Goal: Task Accomplishment & Management: Use online tool/utility

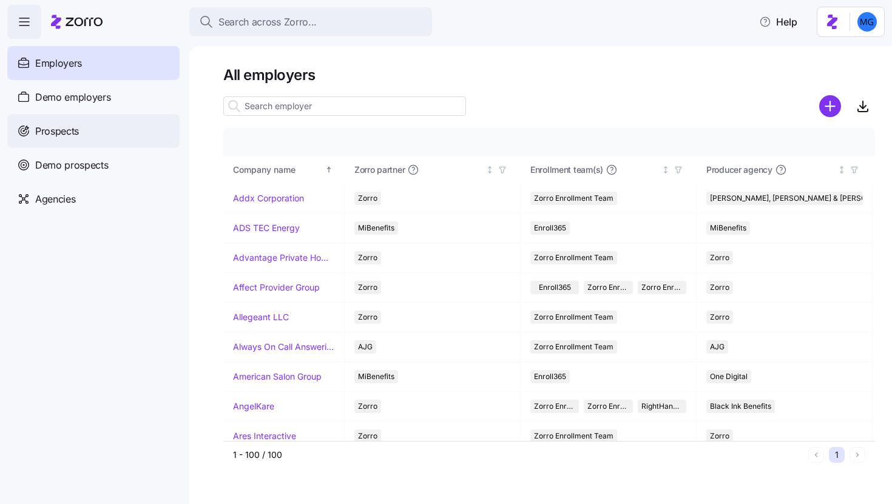
click at [150, 138] on div "Prospects" at bounding box center [93, 131] width 172 height 34
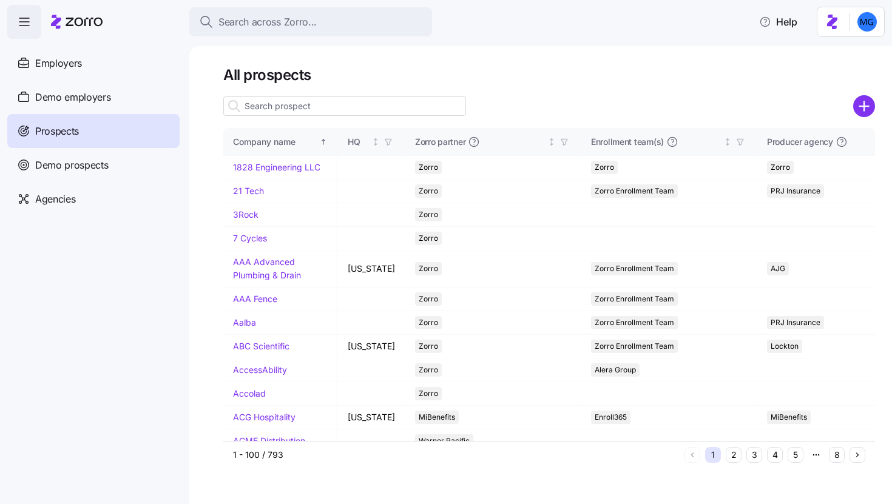
click at [272, 109] on input at bounding box center [344, 105] width 243 height 19
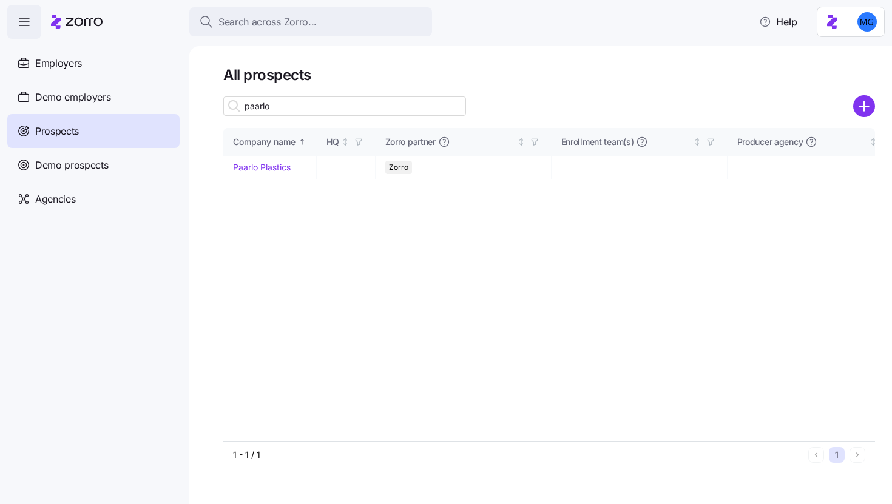
type input "paarlo"
click at [257, 169] on link "Paarlo Plastics" at bounding box center [262, 167] width 58 height 10
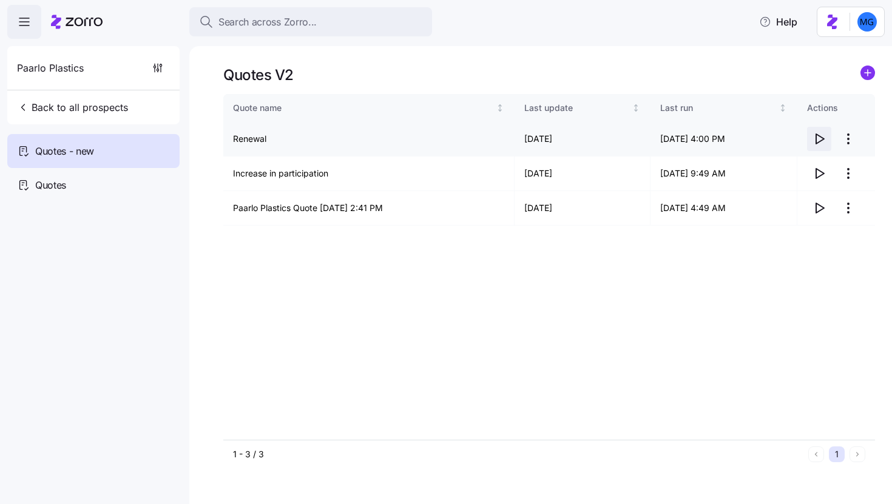
click at [817, 140] on icon "button" at bounding box center [819, 139] width 15 height 15
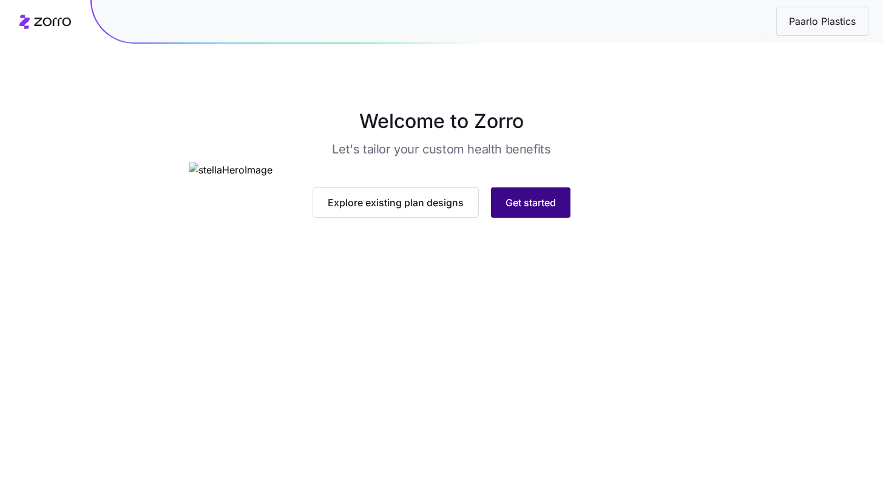
click at [542, 210] on span "Get started" at bounding box center [530, 202] width 50 height 15
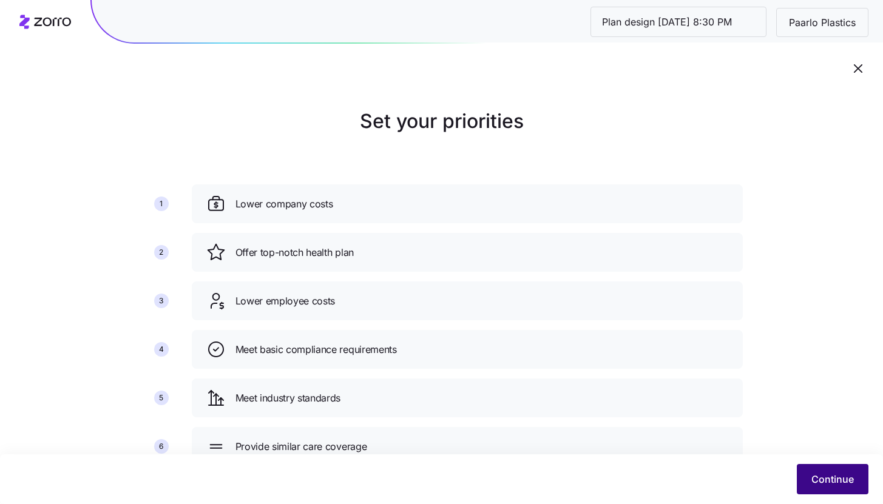
click at [817, 490] on button "Continue" at bounding box center [833, 479] width 72 height 30
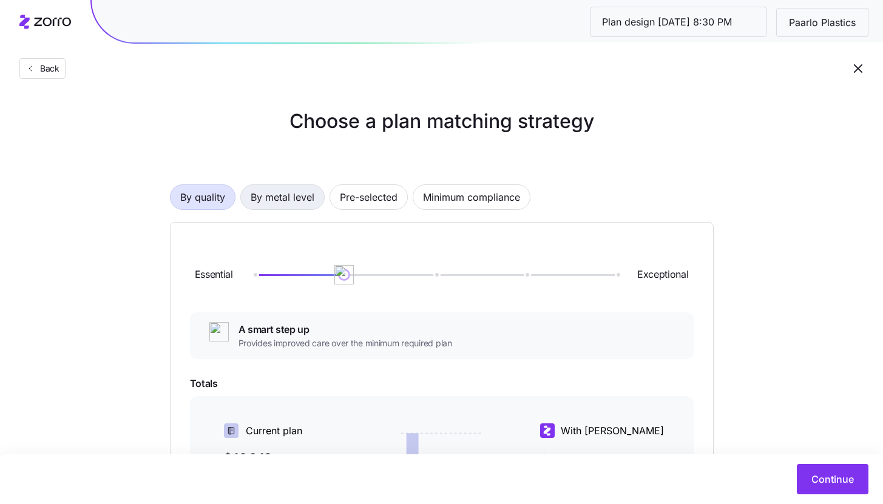
click at [307, 204] on span "By metal level" at bounding box center [283, 197] width 64 height 24
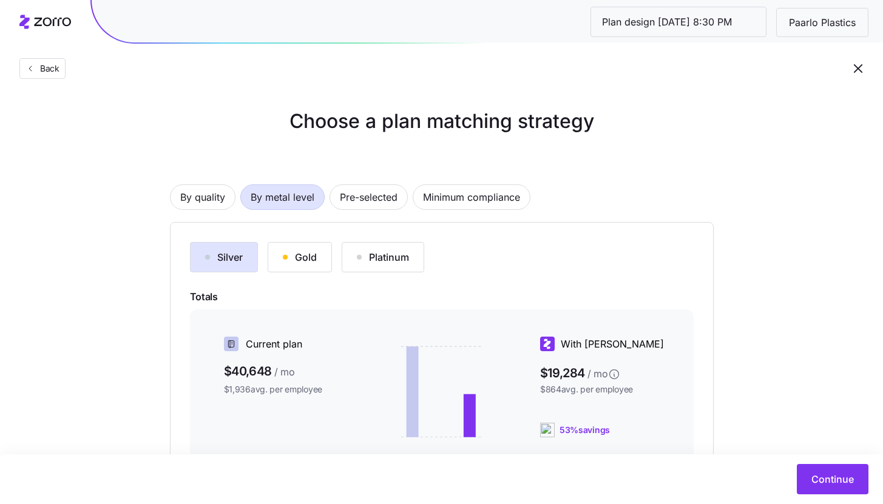
click at [306, 237] on div "Silver Gold Platinum Totals Current plan $40,648 / mo $1,936 avg. per employee …" at bounding box center [442, 414] width 544 height 384
click at [306, 251] on div "Gold" at bounding box center [300, 257] width 34 height 15
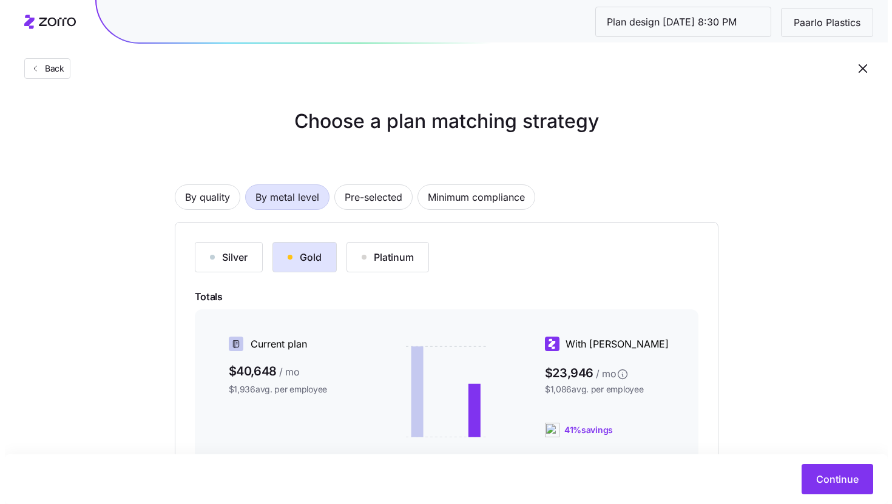
scroll to position [180, 0]
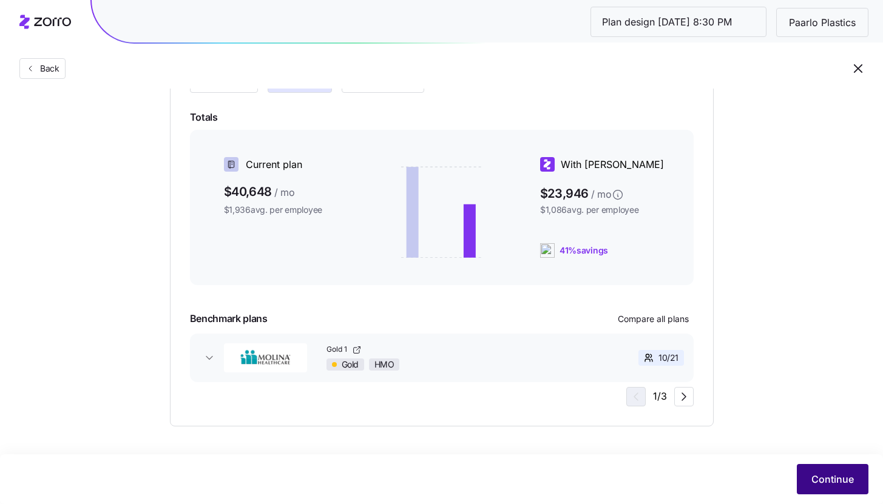
click at [812, 478] on span "Continue" at bounding box center [832, 479] width 42 height 15
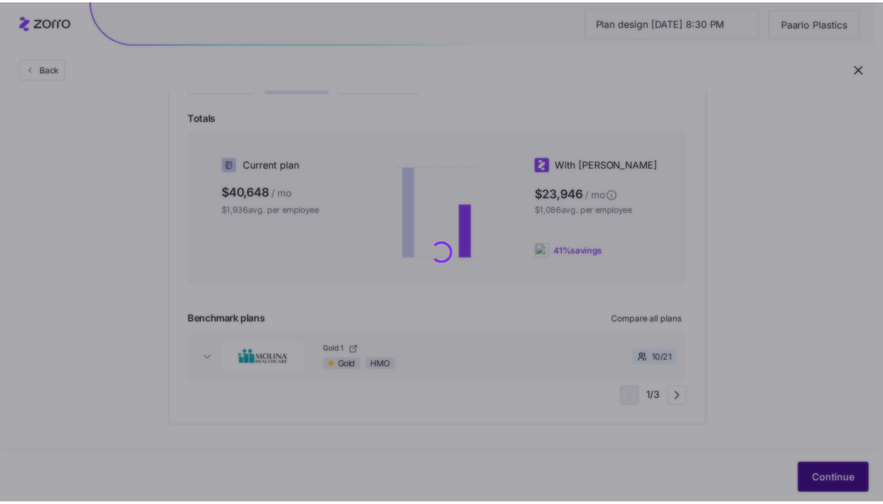
scroll to position [0, 0]
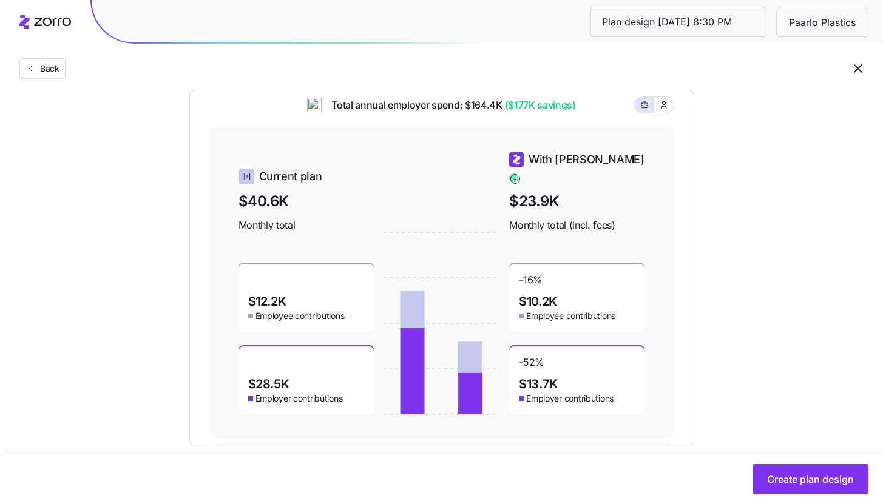
scroll to position [399, 0]
